Goal: Transaction & Acquisition: Purchase product/service

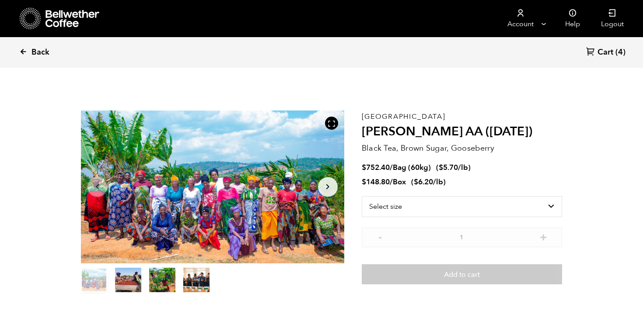
scroll to position [381, 466]
click at [32, 54] on span "Back" at bounding box center [40, 52] width 18 height 10
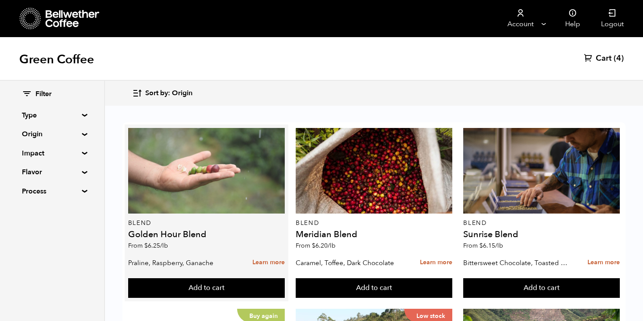
scroll to position [517, 0]
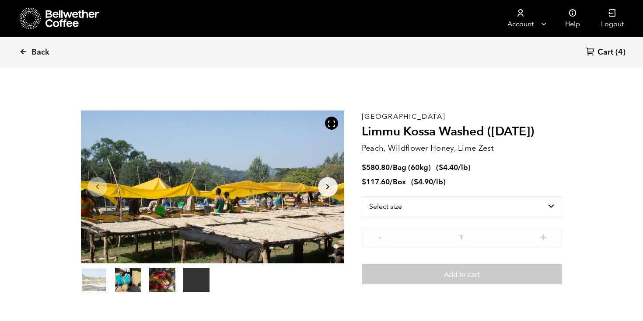
scroll to position [381, 466]
click at [450, 212] on select "Select size Bag (60kg) (132 lbs) Box (24 lbs)" at bounding box center [462, 206] width 200 height 21
select select "bag-3"
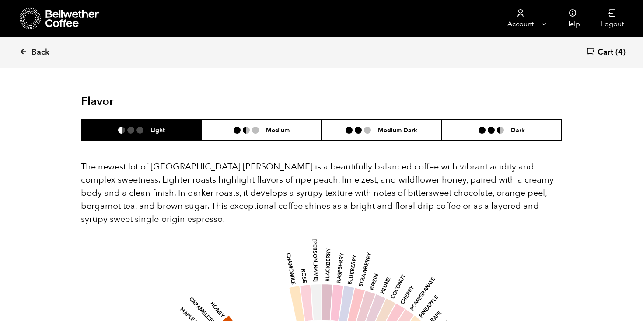
scroll to position [635, 0]
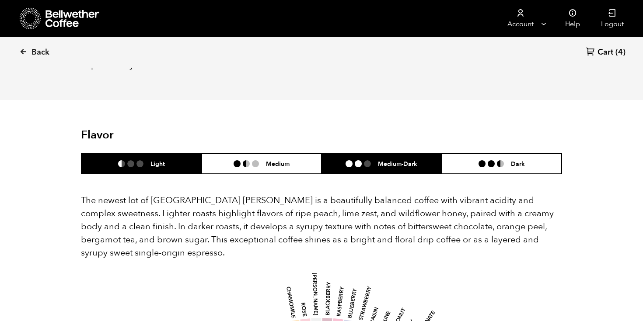
click at [373, 161] on ul at bounding box center [362, 164] width 32 height 7
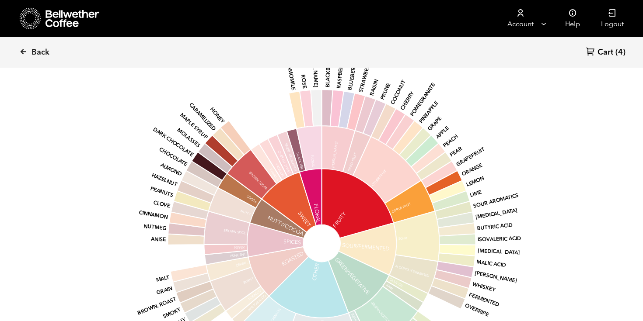
scroll to position [839, 0]
